Goal: Task Accomplishment & Management: Manage account settings

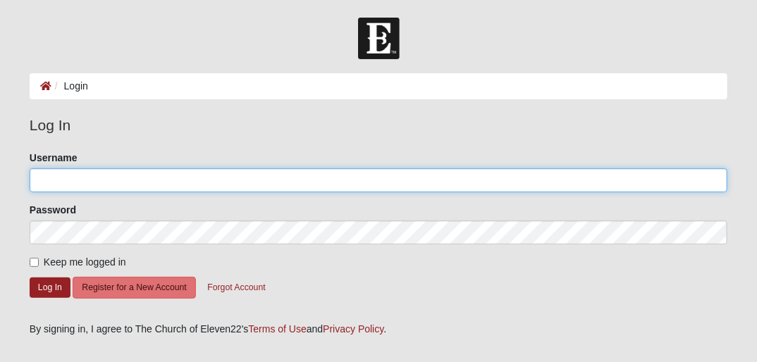
click at [90, 175] on input "Username" at bounding box center [379, 180] width 698 height 24
type input "JOHNL"
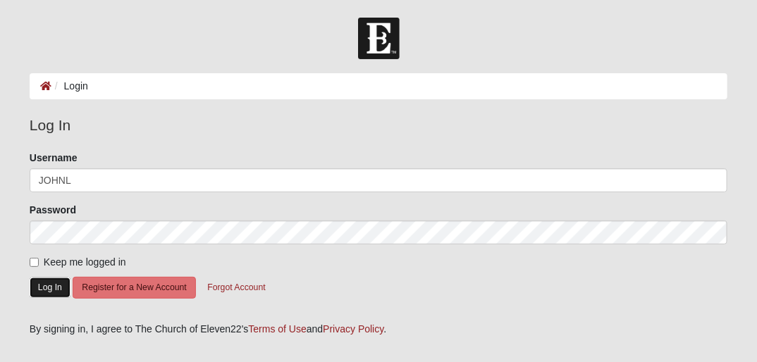
click at [56, 290] on button "Log In" at bounding box center [50, 288] width 41 height 20
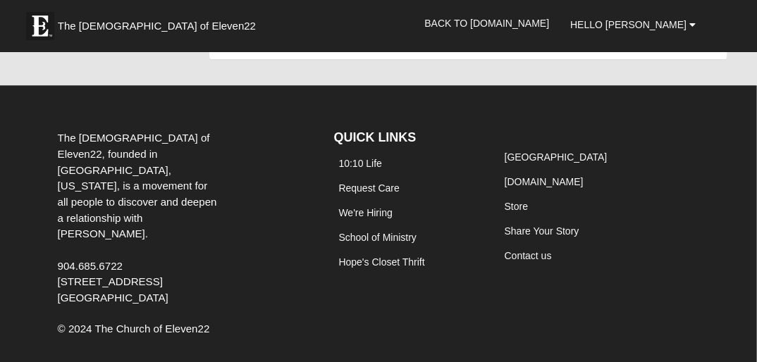
scroll to position [1291, 0]
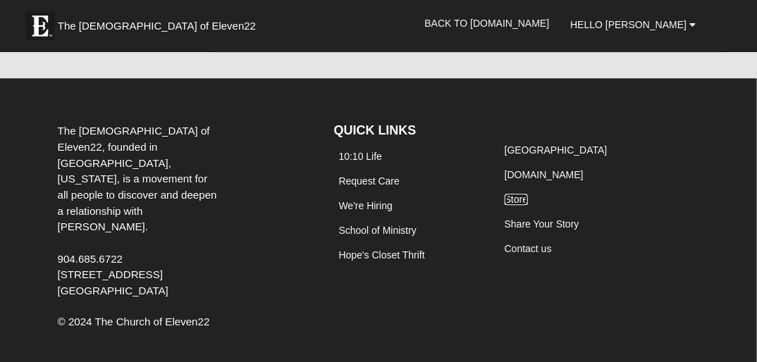
click at [509, 199] on link "Store" at bounding box center [515, 199] width 23 height 11
click at [363, 205] on link "We're Hiring" at bounding box center [366, 205] width 54 height 11
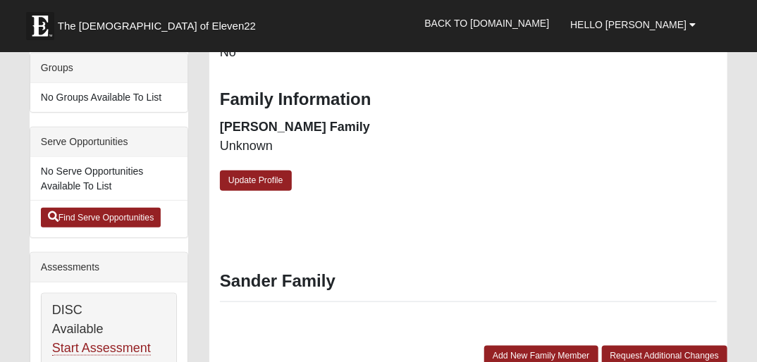
scroll to position [390, 0]
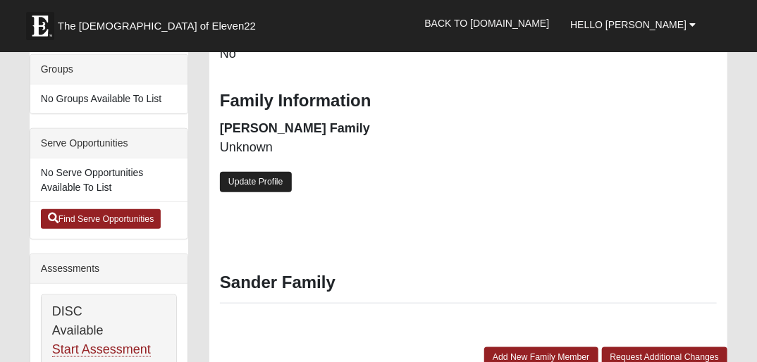
click at [271, 186] on link "Update Profile" at bounding box center [256, 182] width 72 height 20
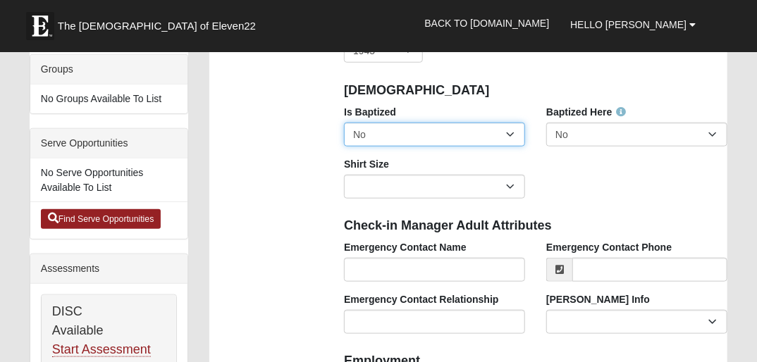
click at [509, 130] on select "No Yes" at bounding box center [434, 135] width 181 height 24
select select "True"
click at [344, 123] on select "No Yes" at bounding box center [434, 135] width 181 height 24
click at [575, 175] on div "Is Baptized No Yes Baptized Here No Yes Shirt Size Adult Small Adult Medium Adu…" at bounding box center [535, 157] width 404 height 104
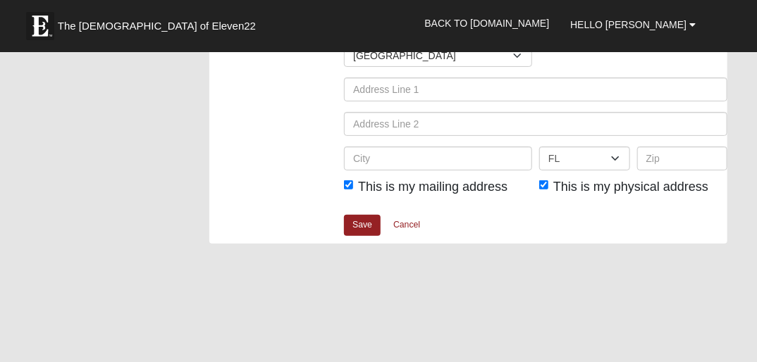
scroll to position [1986, 0]
click at [376, 225] on link "Save" at bounding box center [362, 226] width 37 height 20
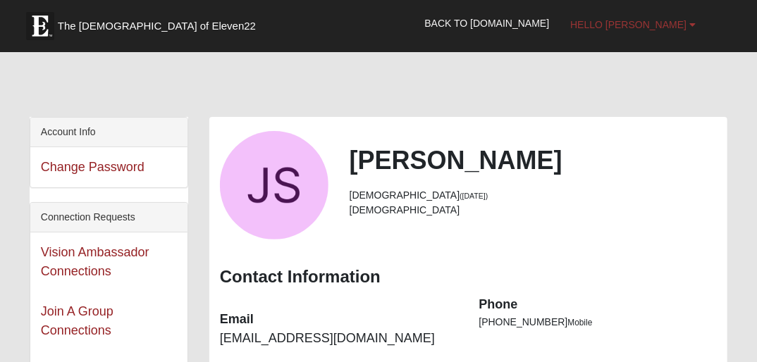
click at [657, 26] on span "Hello [PERSON_NAME]" at bounding box center [628, 24] width 116 height 11
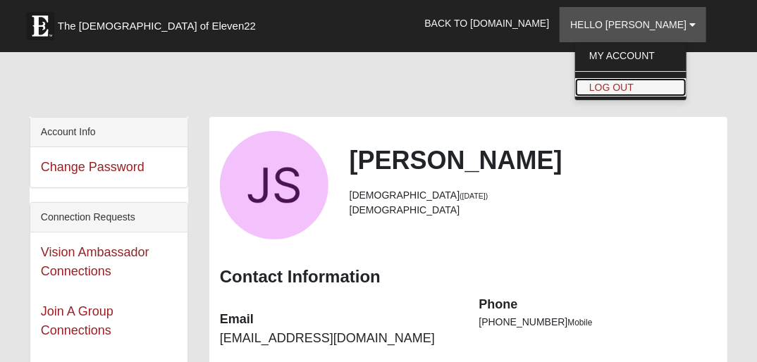
click at [639, 85] on link "Log Out" at bounding box center [630, 87] width 111 height 18
